Goal: Task Accomplishment & Management: Manage account settings

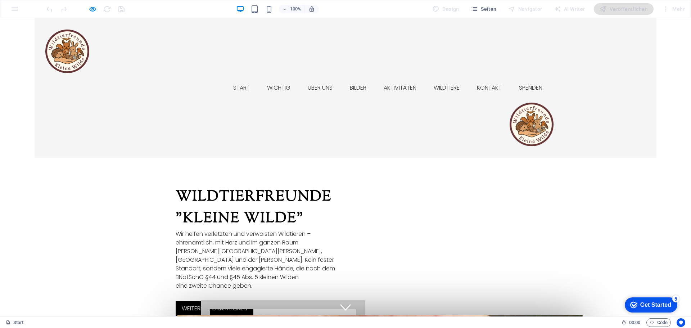
drag, startPoint x: 0, startPoint y: 18, endPoint x: 527, endPoint y: 55, distance: 527.9
click at [527, 103] on img at bounding box center [532, 125] width 54 height 44
click at [94, 26] on h6 "Vorschau Strg+P" at bounding box center [98, 27] width 53 height 9
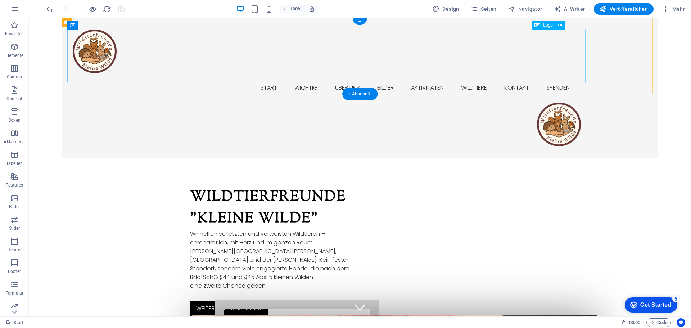
click at [563, 103] on div at bounding box center [327, 125] width 518 height 44
click at [559, 26] on icon at bounding box center [560, 26] width 4 height 8
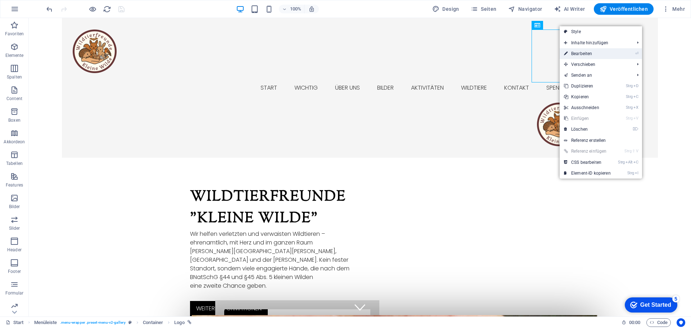
click at [576, 53] on link "⏎ Bearbeiten" at bounding box center [587, 53] width 55 height 11
select select "px"
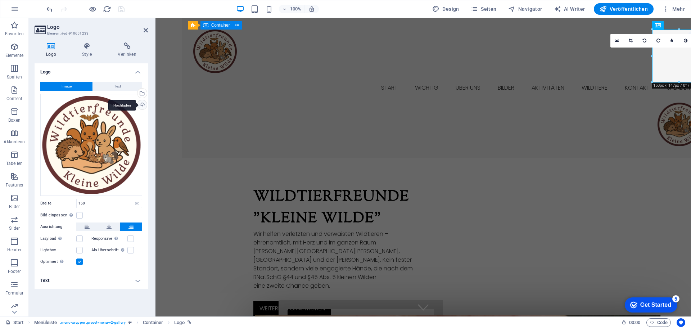
click at [141, 105] on div "Hochladen" at bounding box center [141, 105] width 11 height 11
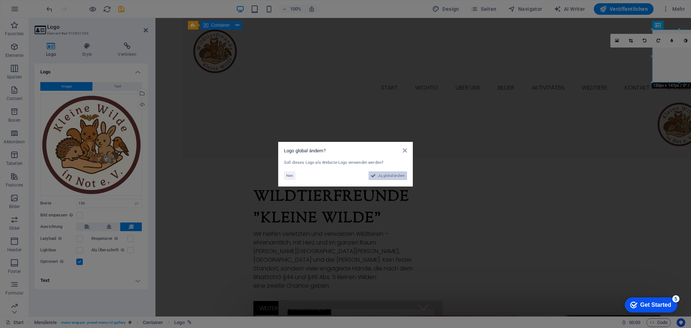
click at [391, 175] on span "Ja, global ändern" at bounding box center [391, 175] width 27 height 9
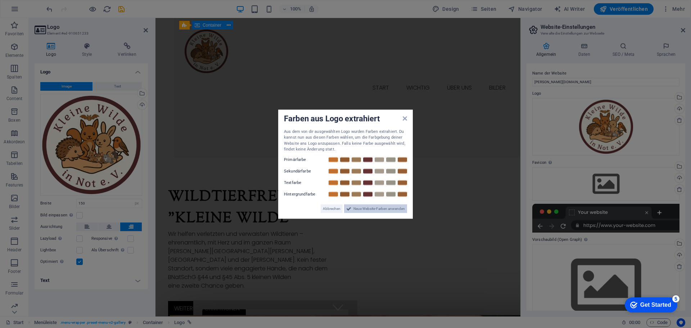
click at [371, 210] on span "Neue Website-Farben anwenden" at bounding box center [378, 208] width 51 height 9
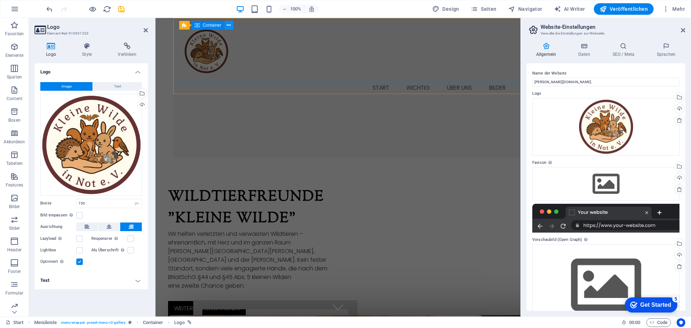
click at [228, 27] on icon at bounding box center [229, 26] width 4 height 8
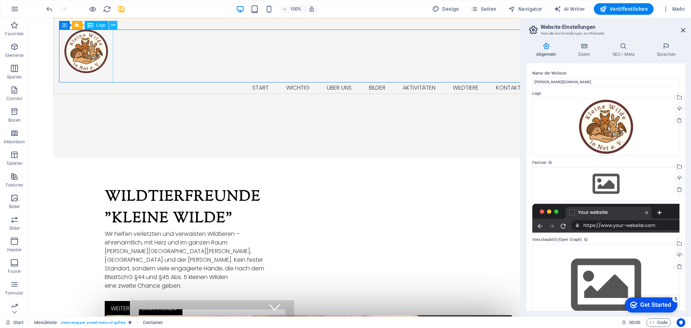
click at [111, 26] on icon at bounding box center [113, 26] width 4 height 8
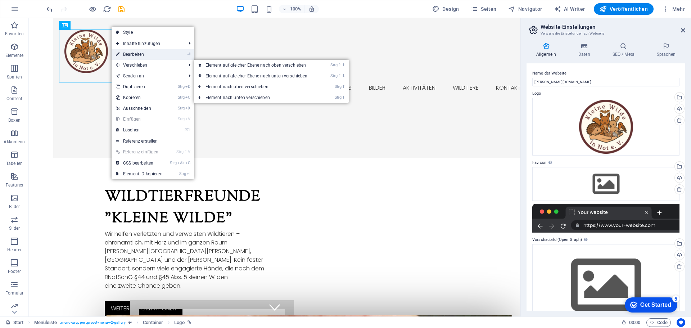
click at [134, 53] on link "⏎ Bearbeiten" at bounding box center [139, 54] width 55 height 11
select select "%"
select select "px"
select select "%"
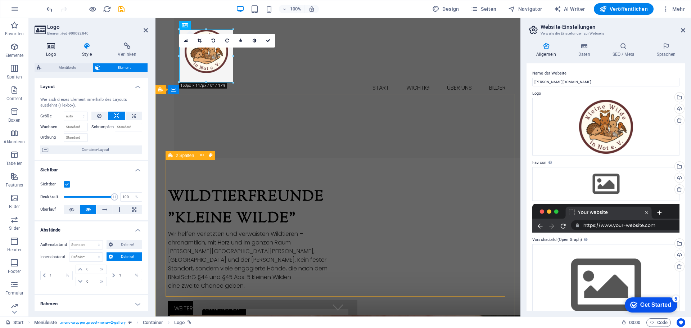
click at [47, 51] on h4 "Logo" at bounding box center [53, 49] width 36 height 15
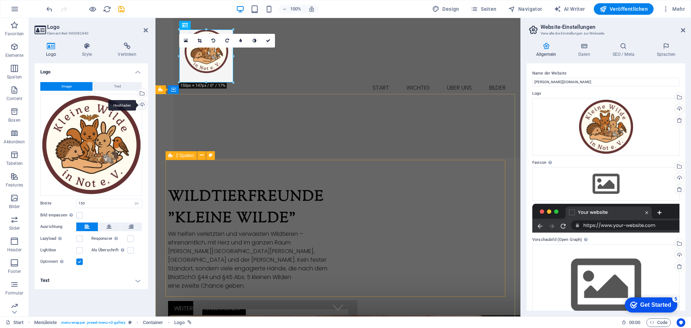
click at [141, 105] on div "Hochladen" at bounding box center [141, 105] width 11 height 11
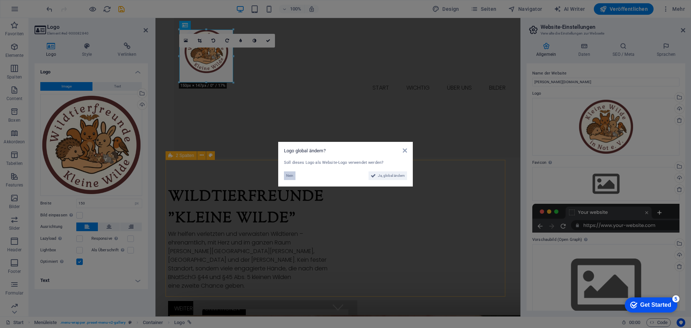
click at [293, 176] on span "Nein" at bounding box center [289, 175] width 7 height 9
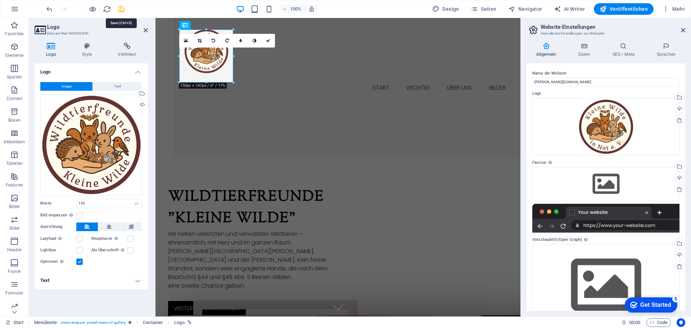
click at [123, 10] on icon "save" at bounding box center [121, 9] width 8 height 8
